Goal: Task Accomplishment & Management: Manage account settings

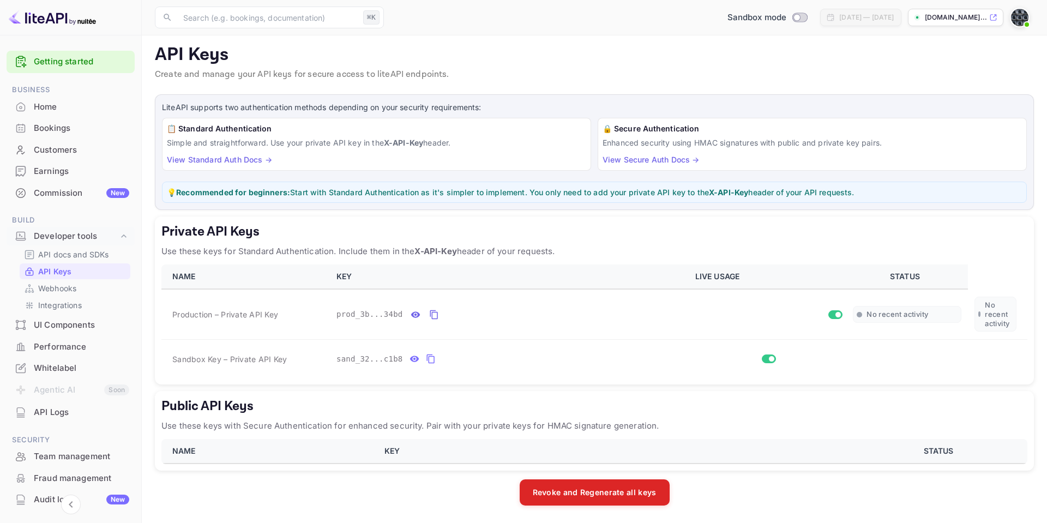
click at [416, 191] on p "💡 Recommended for beginners: Start with Standard Authentication as it's simpler…" at bounding box center [594, 192] width 855 height 11
click at [226, 160] on link "View Standard Auth Docs →" at bounding box center [219, 159] width 105 height 9
click at [428, 359] on icon "private api keys table" at bounding box center [431, 358] width 10 height 13
click at [48, 194] on div "Commission New" at bounding box center [81, 193] width 95 height 13
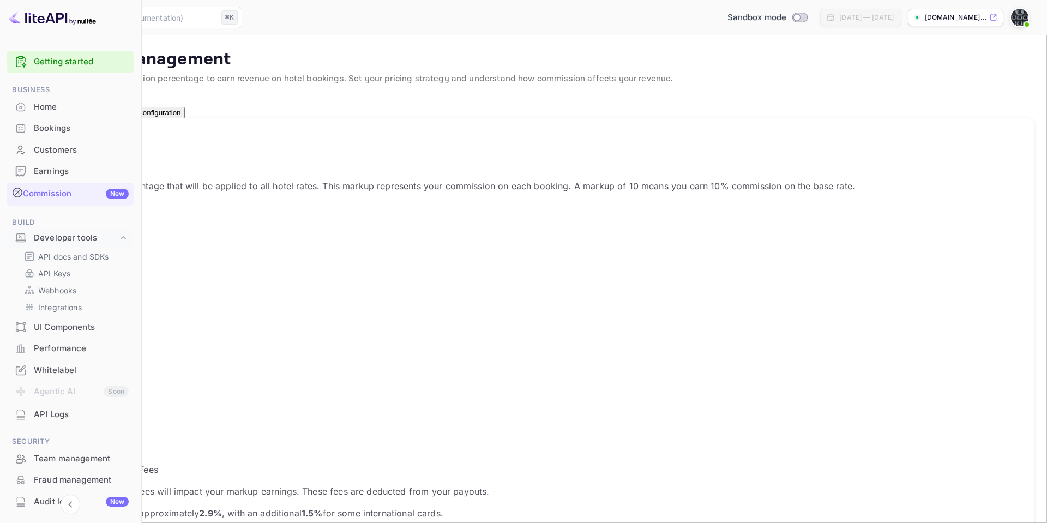
scroll to position [194, 549]
click at [459, 354] on div "Markup Percentage 10 % ​ Update Markup" at bounding box center [523, 393] width 1021 height 79
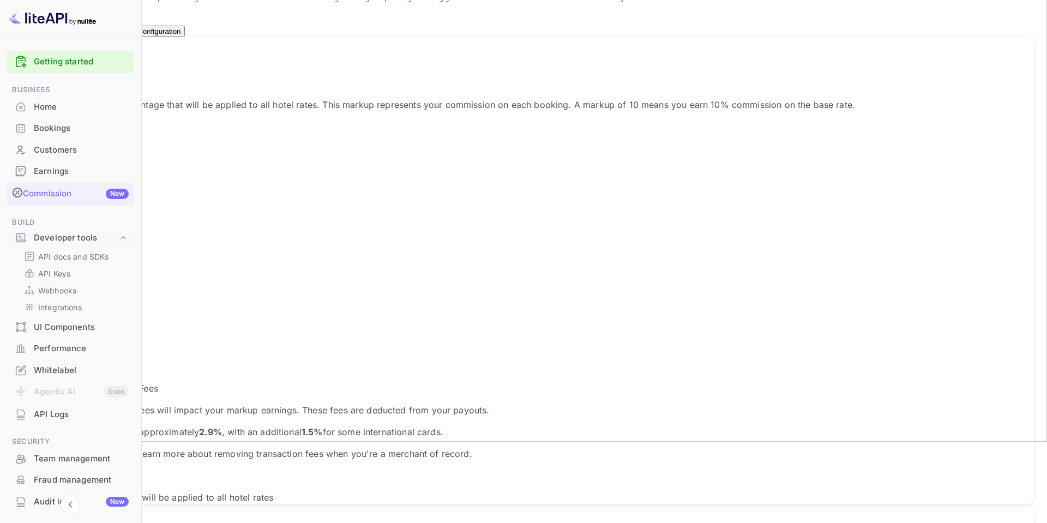
scroll to position [0, 0]
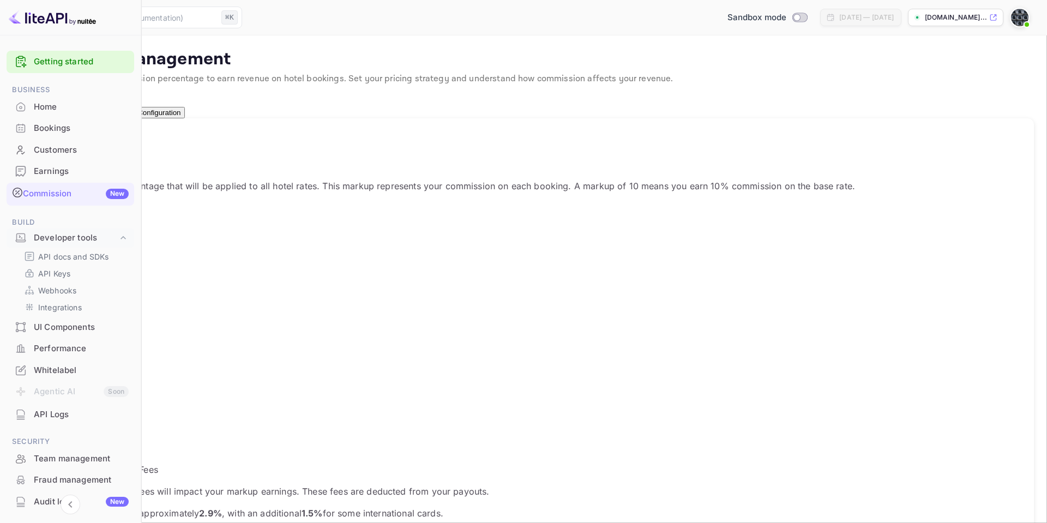
click at [50, 168] on div "Earnings" at bounding box center [81, 171] width 95 height 13
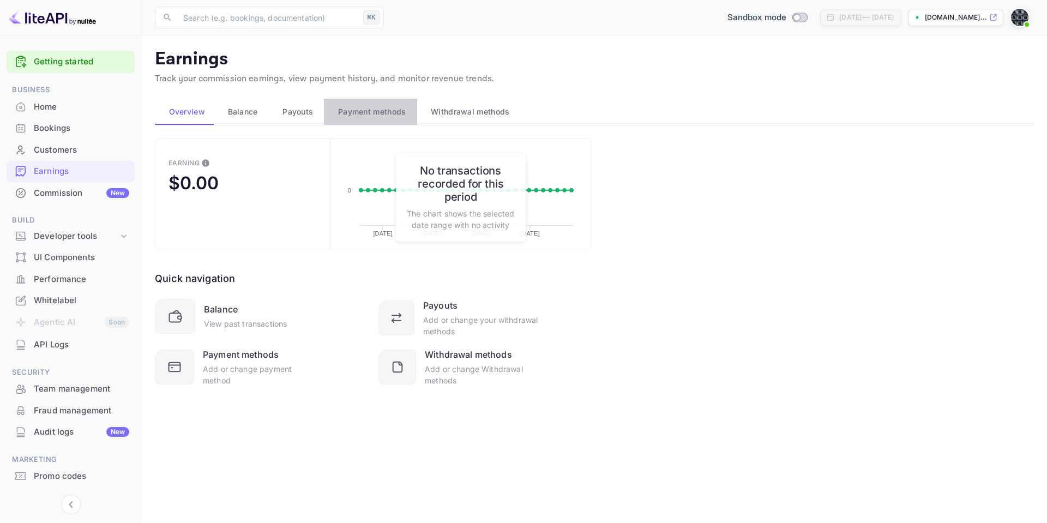
click at [361, 109] on span "Payment methods" at bounding box center [372, 111] width 68 height 13
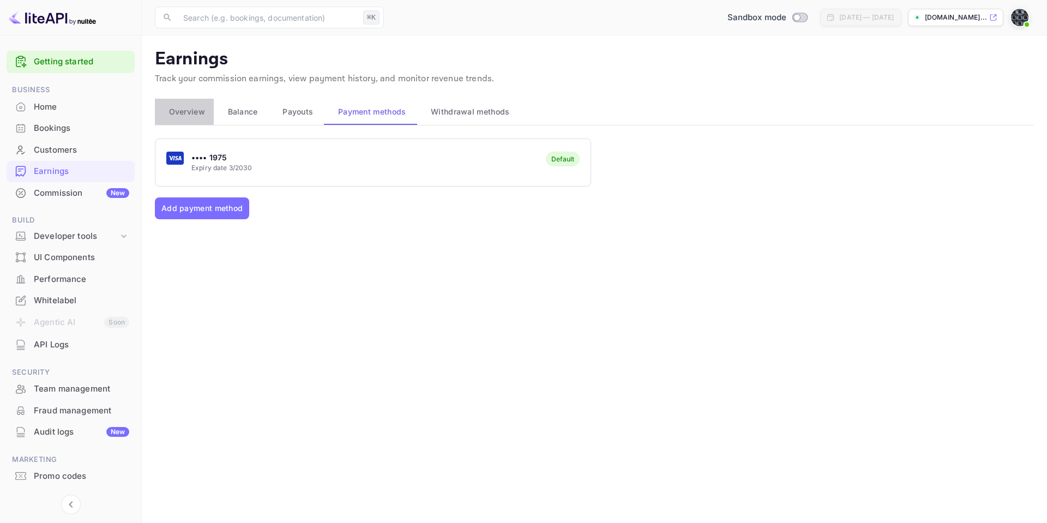
click at [196, 105] on span "Overview" at bounding box center [187, 111] width 36 height 13
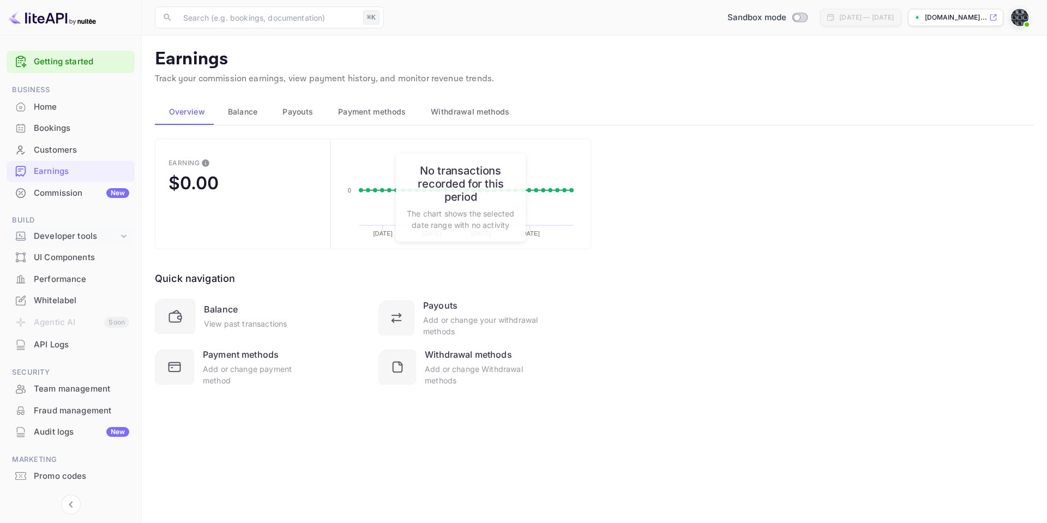
click at [60, 239] on div "Developer tools" at bounding box center [76, 236] width 85 height 13
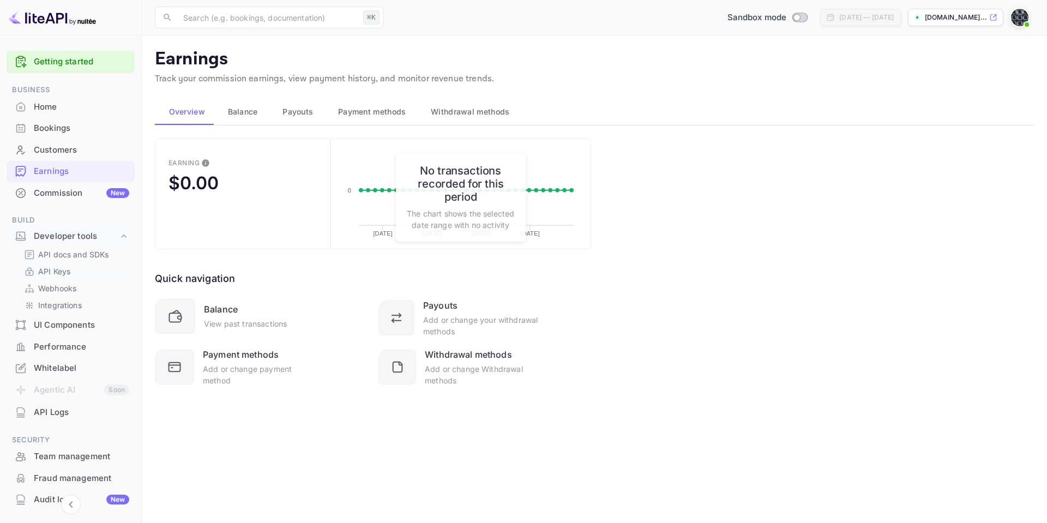
click at [55, 268] on p "API Keys" at bounding box center [54, 271] width 32 height 11
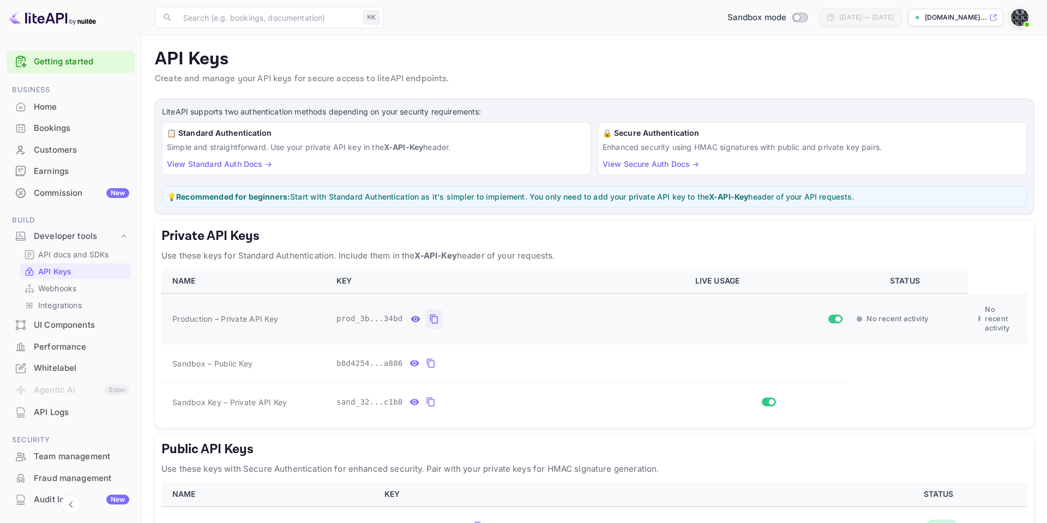
click at [432, 317] on icon "private api keys table" at bounding box center [434, 319] width 10 height 13
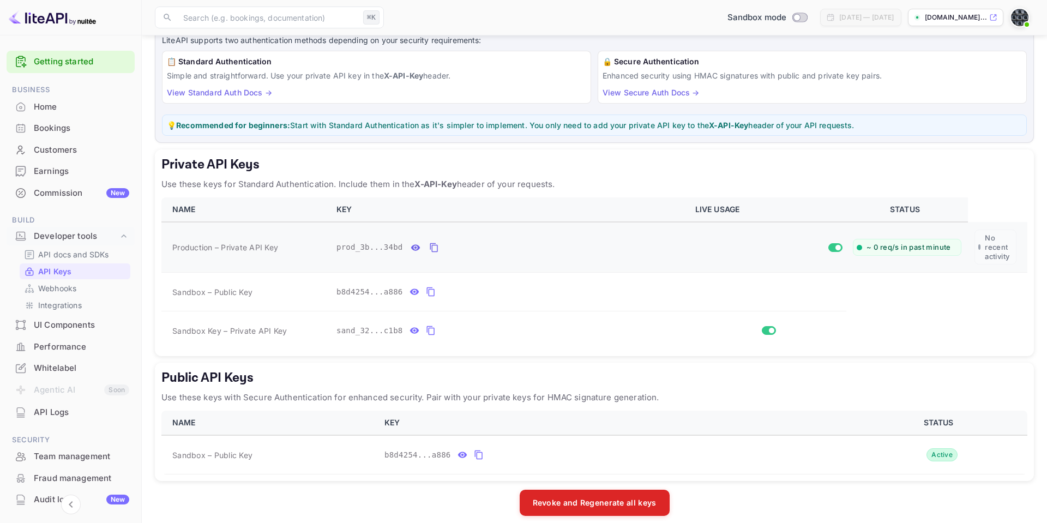
scroll to position [81, 0]
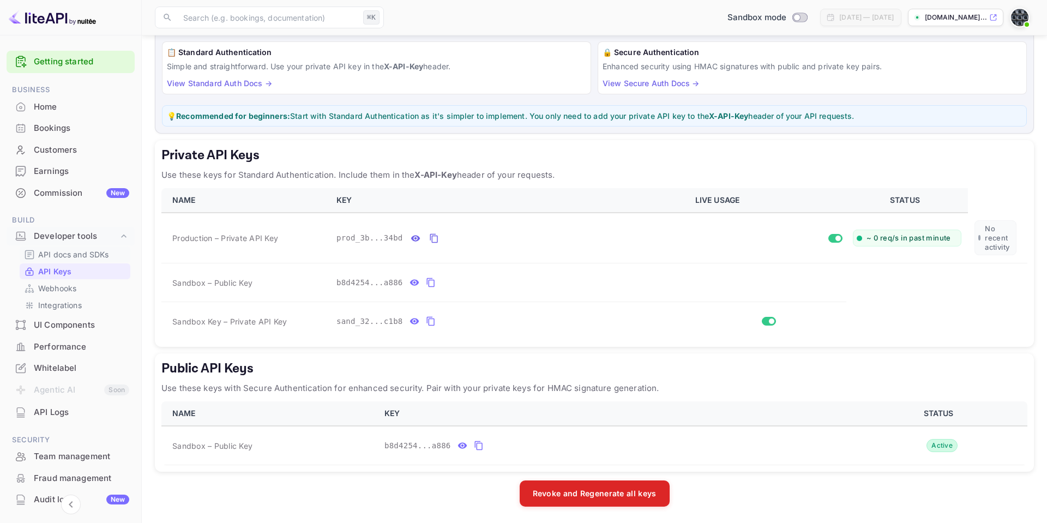
click at [94, 255] on p "API docs and SDKs" at bounding box center [73, 254] width 71 height 11
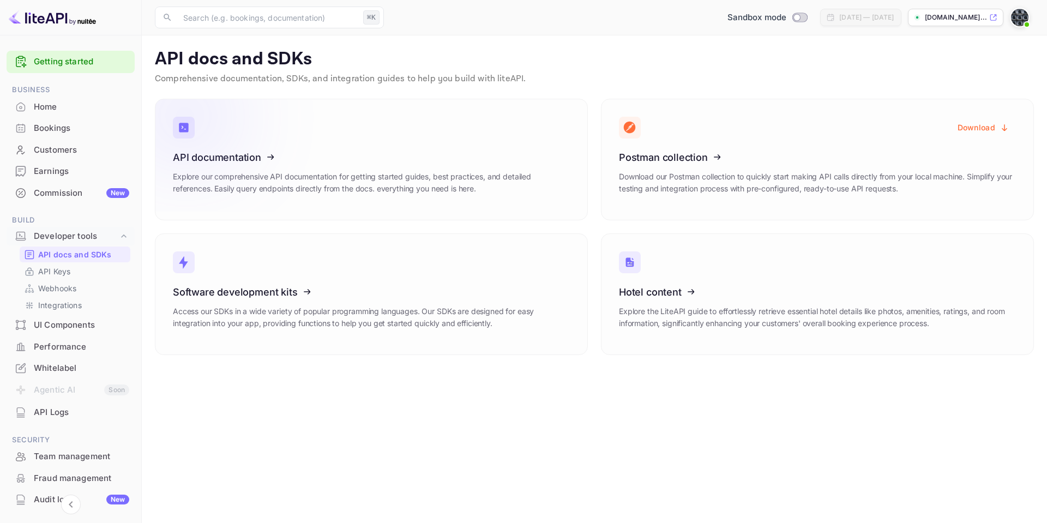
click at [315, 163] on icon at bounding box center [240, 155] width 170 height 112
click at [56, 268] on p "API Keys" at bounding box center [54, 271] width 32 height 11
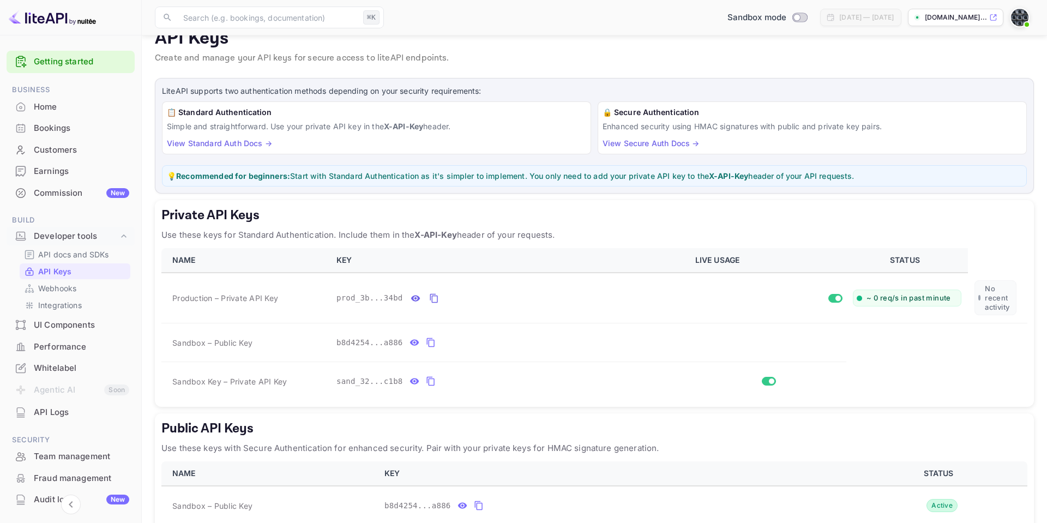
scroll to position [23, 0]
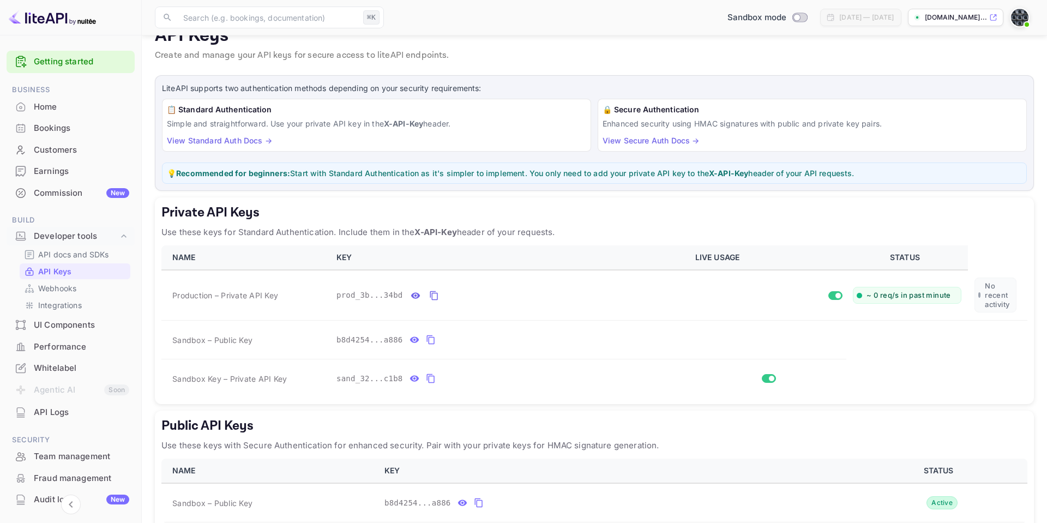
click at [239, 143] on link "View Standard Auth Docs →" at bounding box center [219, 140] width 105 height 9
click at [863, 219] on h5 "Private API Keys" at bounding box center [594, 212] width 866 height 17
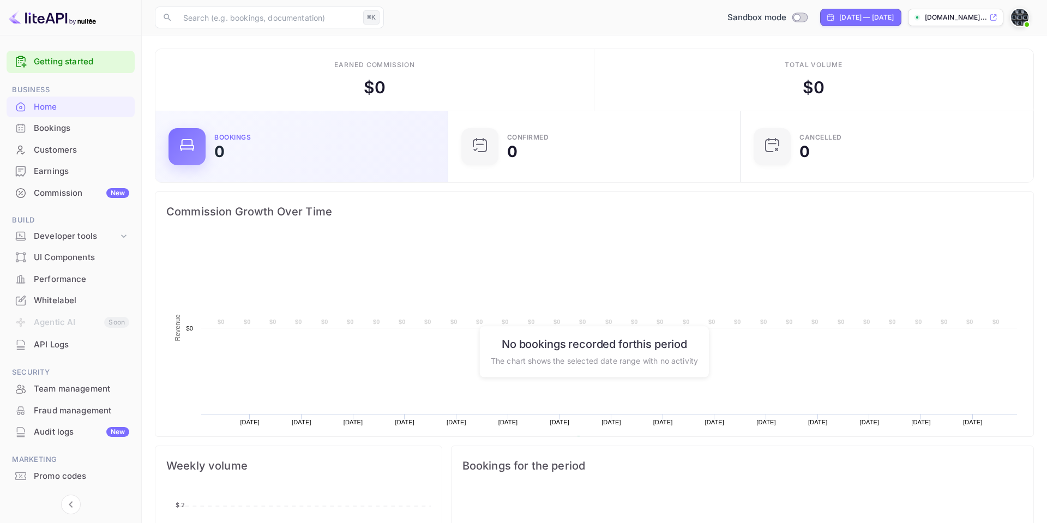
scroll to position [177, 286]
